Goal: Task Accomplishment & Management: Use online tool/utility

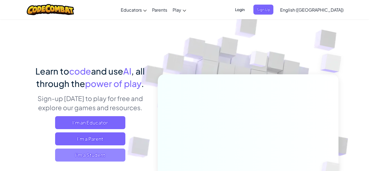
click at [99, 160] on span "I'm a Student" at bounding box center [90, 155] width 70 height 13
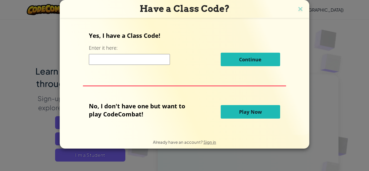
click at [241, 115] on button "Play Now" at bounding box center [250, 112] width 59 height 14
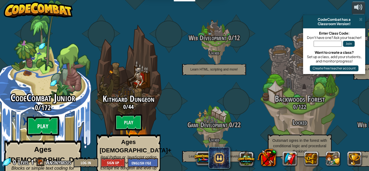
click at [39, 116] on btn "Play" at bounding box center [43, 125] width 32 height 19
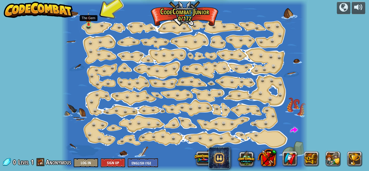
click at [87, 24] on img at bounding box center [89, 18] width 6 height 13
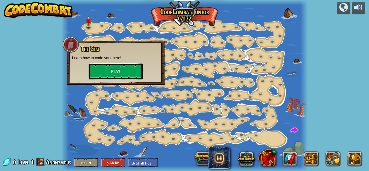
click at [123, 72] on button "Play" at bounding box center [116, 71] width 54 height 16
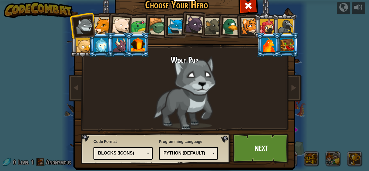
click at [147, 36] on li at bounding box center [137, 44] width 24 height 25
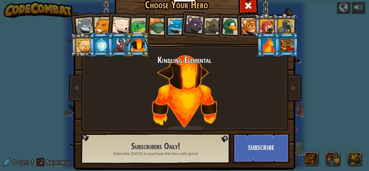
click at [137, 32] on div at bounding box center [139, 26] width 17 height 17
click at [137, 24] on div at bounding box center [139, 26] width 17 height 17
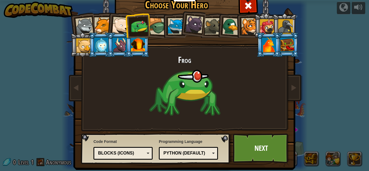
click at [156, 26] on div at bounding box center [157, 26] width 17 height 17
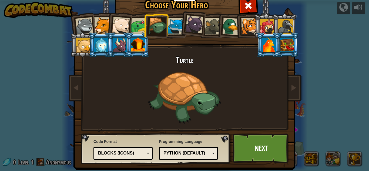
click at [289, 25] on div at bounding box center [285, 26] width 15 height 15
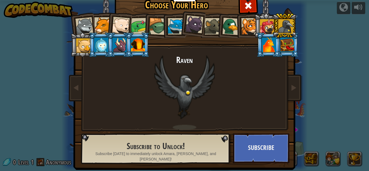
click at [227, 28] on div at bounding box center [231, 27] width 18 height 18
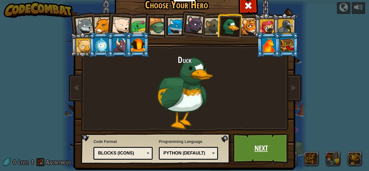
click at [264, 157] on link "Next" at bounding box center [261, 148] width 56 height 30
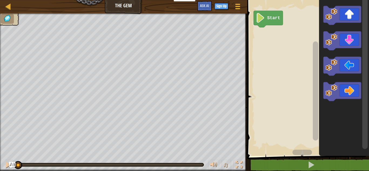
click at [262, 17] on image "Blockly Workspace" at bounding box center [260, 18] width 9 height 10
click at [79, 83] on div "Map The Gem Game Menu Sign Up Ask AI 1 הההההההההההההההההההההההההההההההההההההההה…" at bounding box center [184, 85] width 369 height 171
click at [126, 76] on div "Map The Gem Game Menu Sign Up Ask AI 1 הההההההההההההההההההההההההההההההההההההההה…" at bounding box center [184, 85] width 369 height 171
click at [123, 122] on div "Map The Gem Game Menu Sign Up Ask AI 1 הההההההההההההההההההההההההההההההההההההההה…" at bounding box center [184, 85] width 369 height 171
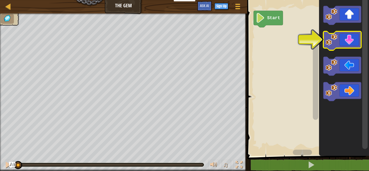
click at [338, 45] on icon "Blockly Workspace" at bounding box center [342, 40] width 38 height 19
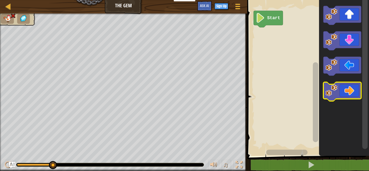
click at [347, 89] on icon "Blockly Workspace" at bounding box center [342, 91] width 38 height 19
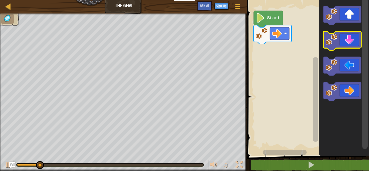
click at [334, 38] on image "Blockly Workspace" at bounding box center [331, 40] width 12 height 12
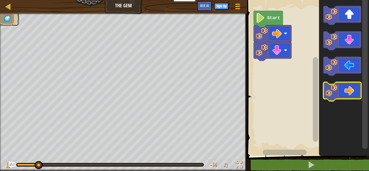
click at [333, 90] on image "Blockly Workspace" at bounding box center [331, 91] width 12 height 12
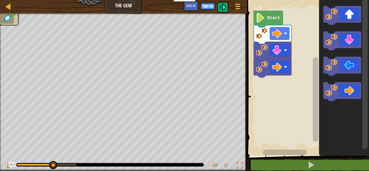
click at [266, 19] on icon "Blockly Workspace" at bounding box center [268, 19] width 29 height 16
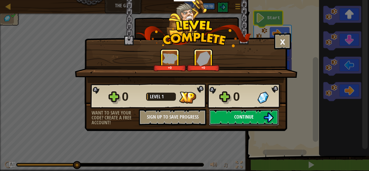
click at [235, 111] on button "Continue" at bounding box center [244, 117] width 70 height 16
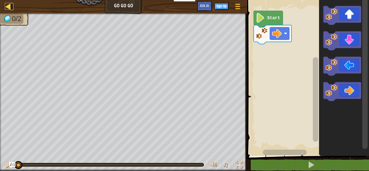
click at [8, 9] on div at bounding box center [8, 6] width 7 height 7
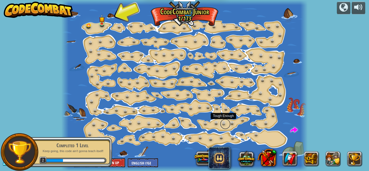
click at [223, 124] on link at bounding box center [225, 124] width 11 height 11
